Goal: Check status: Check status

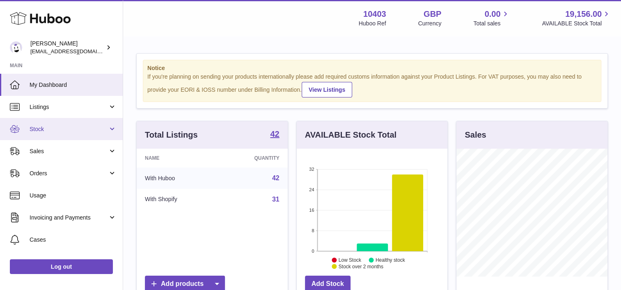
scroll to position [128, 151]
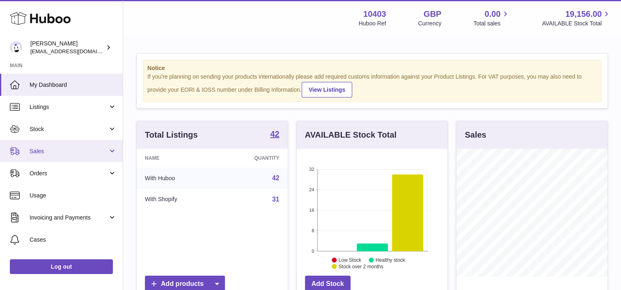
click at [79, 159] on link "Sales" at bounding box center [61, 151] width 123 height 22
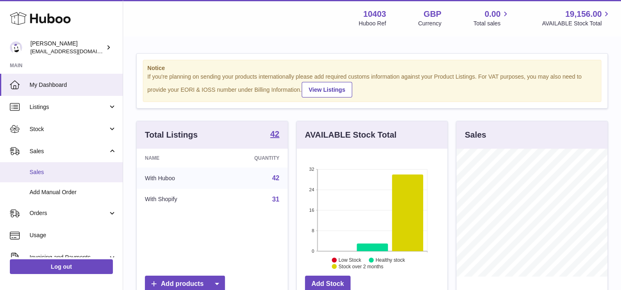
click at [72, 173] on span "Sales" at bounding box center [73, 173] width 87 height 8
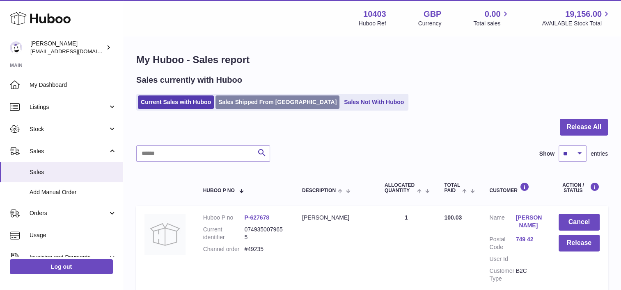
click at [282, 105] on link "Sales Shipped From Huboo" at bounding box center [277, 103] width 124 height 14
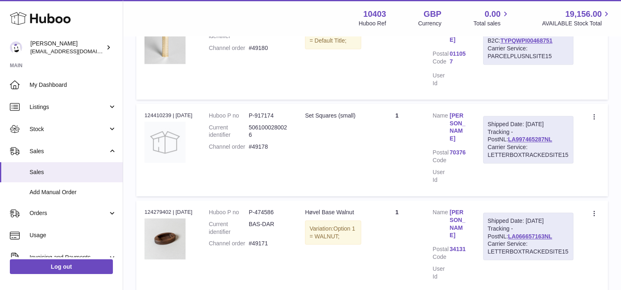
scroll to position [930, 0]
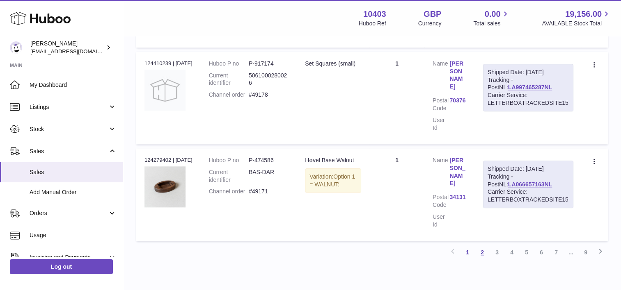
click at [480, 245] on link "2" at bounding box center [482, 252] width 15 height 15
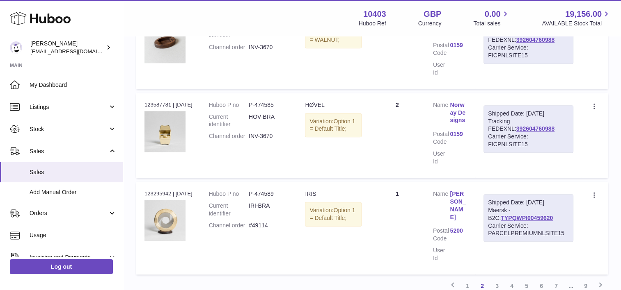
scroll to position [906, 0]
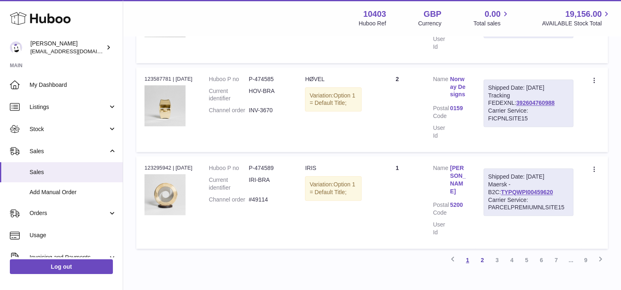
click at [468, 253] on link "1" at bounding box center [467, 260] width 15 height 15
